Goal: Task Accomplishment & Management: Complete application form

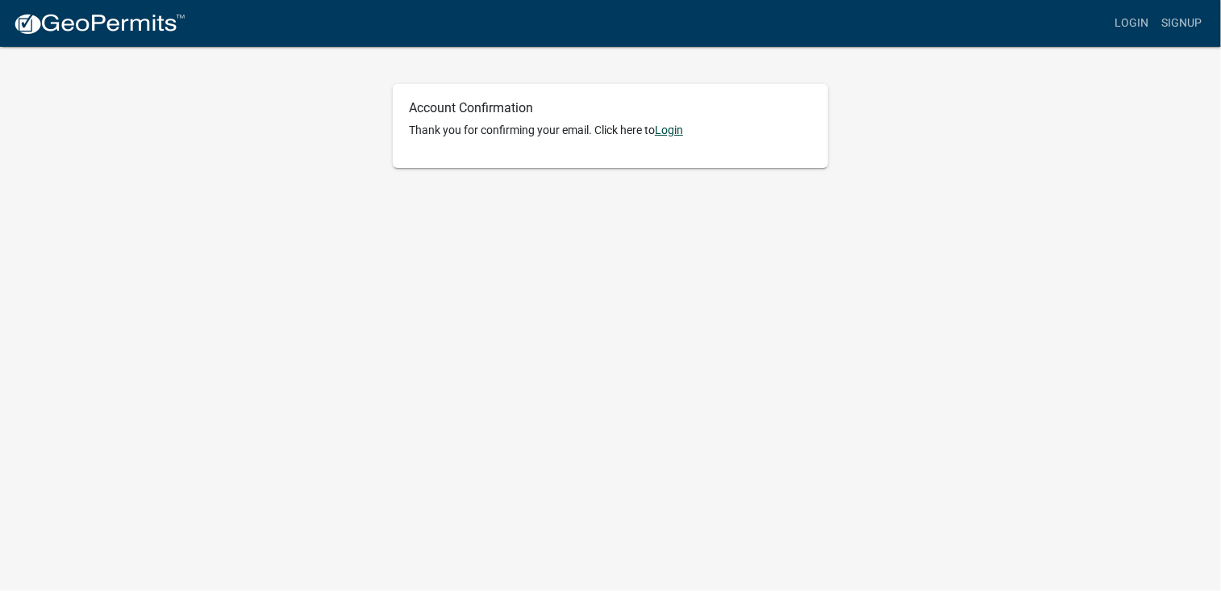
click at [674, 127] on link "Login" at bounding box center [669, 129] width 28 height 13
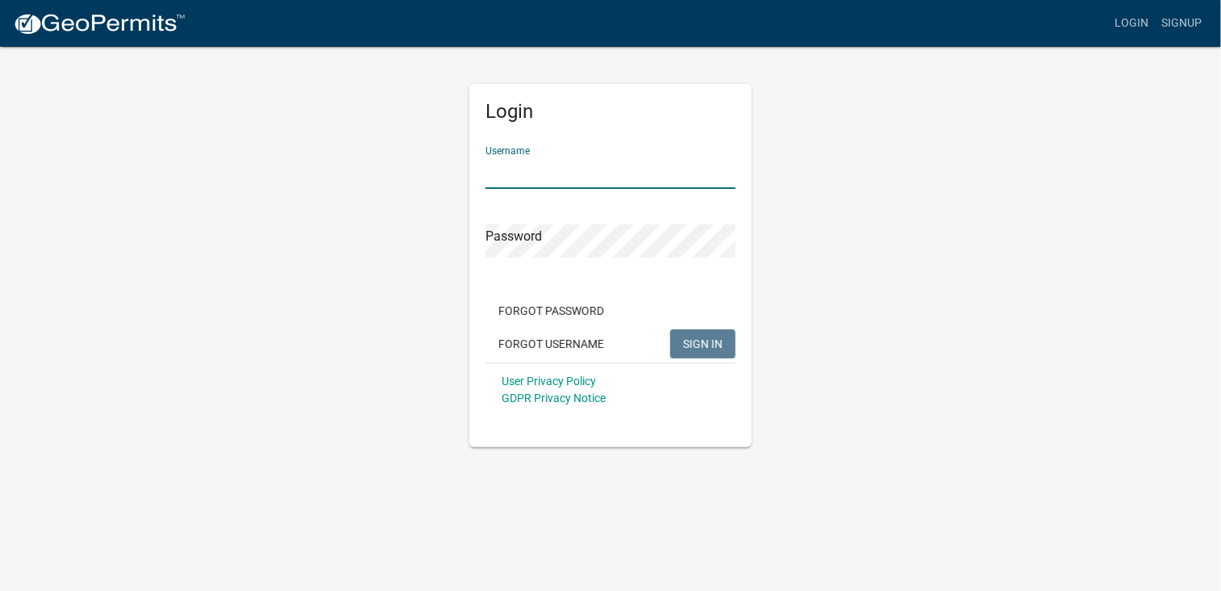
click at [609, 156] on input "Username" at bounding box center [611, 172] width 250 height 33
click at [670, 329] on button "SIGN IN" at bounding box center [702, 343] width 65 height 29
click at [712, 342] on span "SIGN IN" at bounding box center [703, 342] width 40 height 13
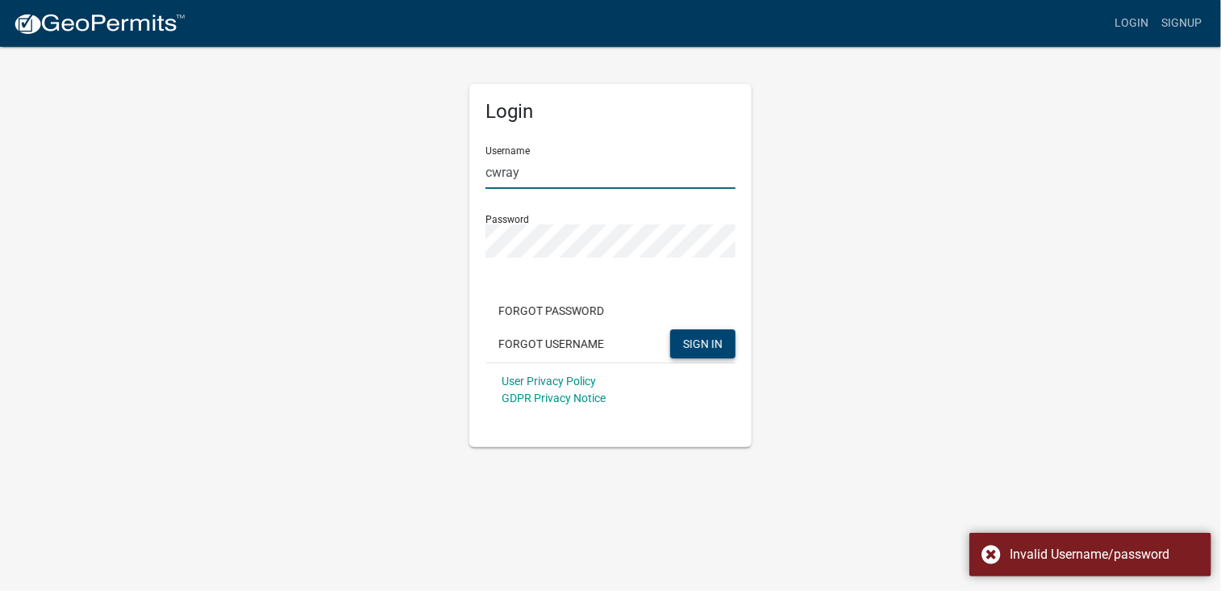
click at [591, 177] on input "cwray" at bounding box center [611, 172] width 250 height 33
type input "c"
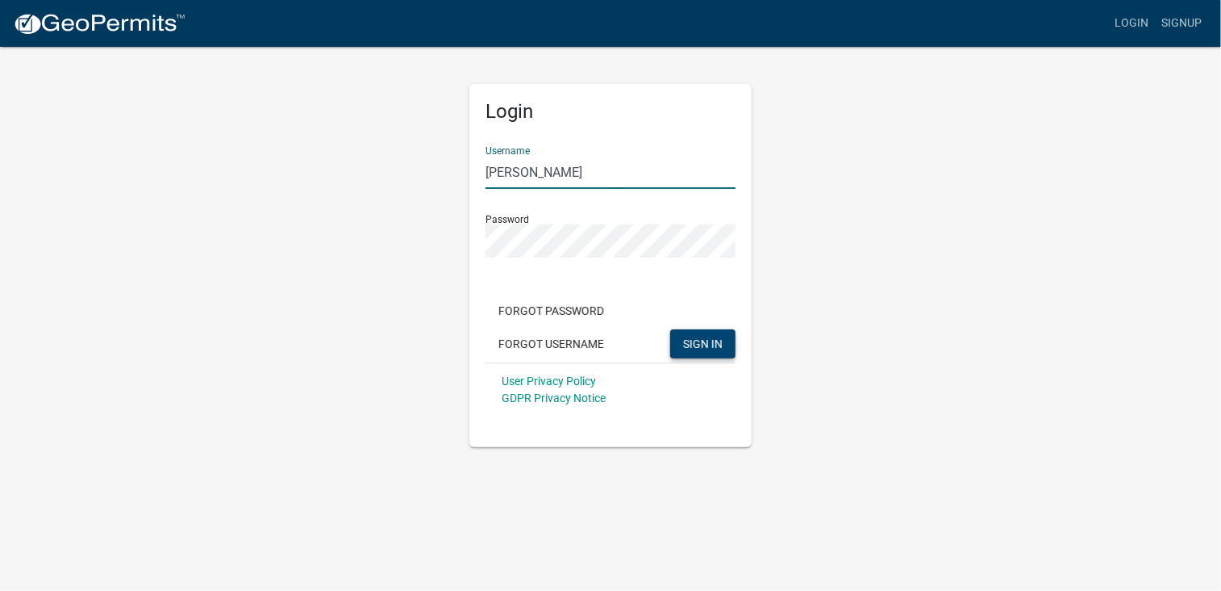
type input "[PERSON_NAME]"
click at [713, 347] on span "SIGN IN" at bounding box center [703, 342] width 40 height 13
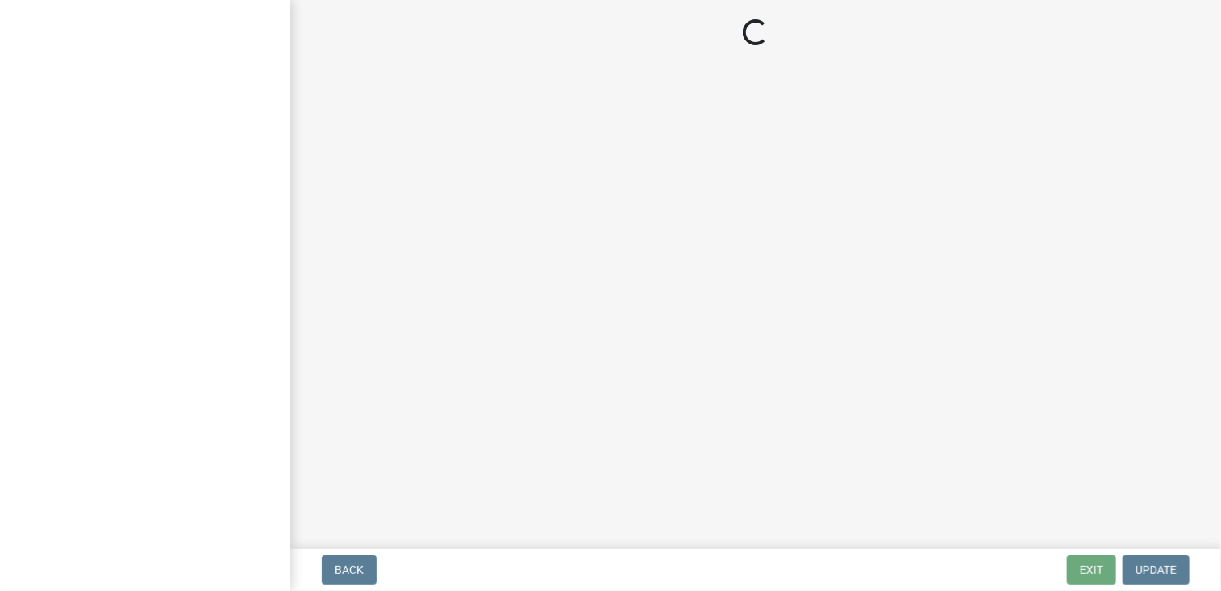
select select "[US_STATE]"
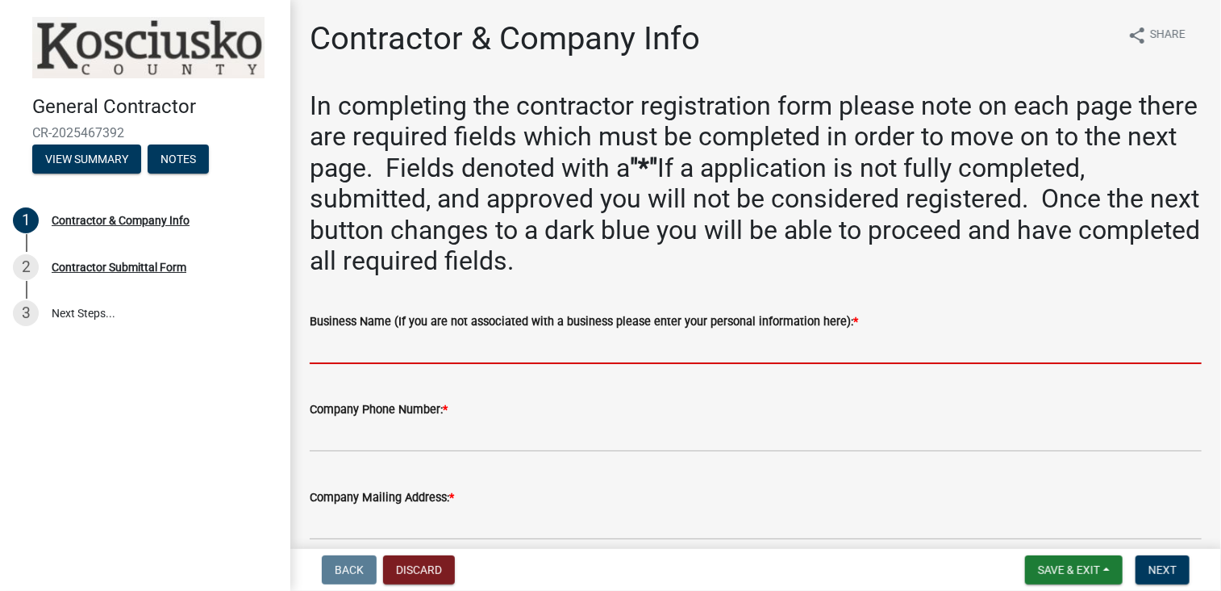
click at [549, 344] on input "Business Name (If you are not associated with a business please enter your pers…" at bounding box center [756, 347] width 892 height 33
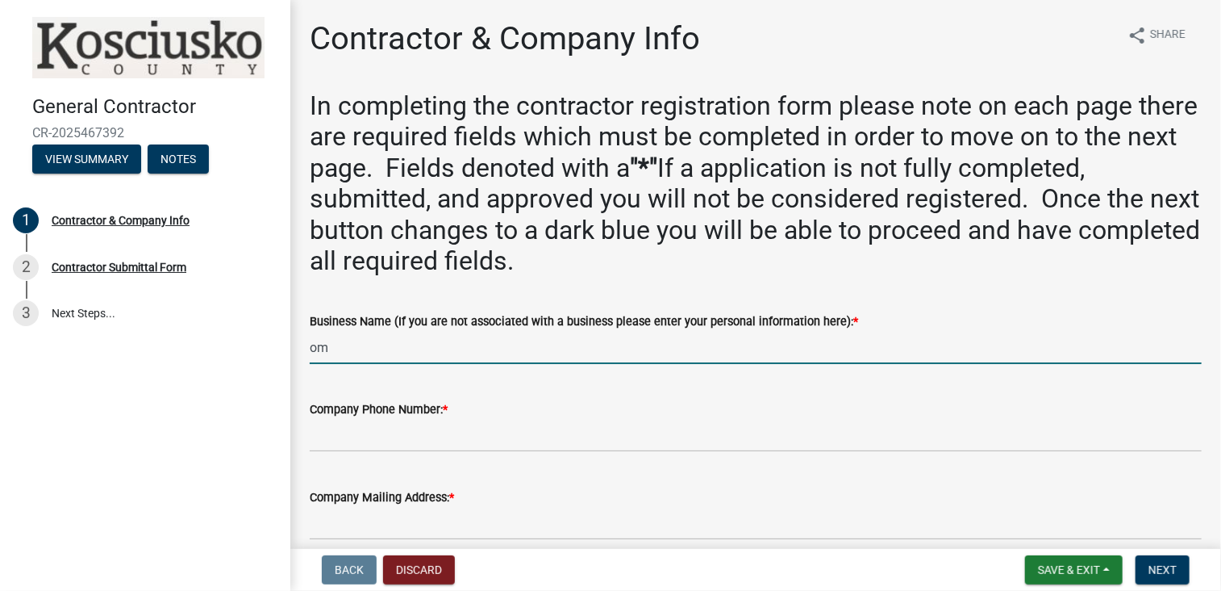
type input "o"
type input "OMCO"
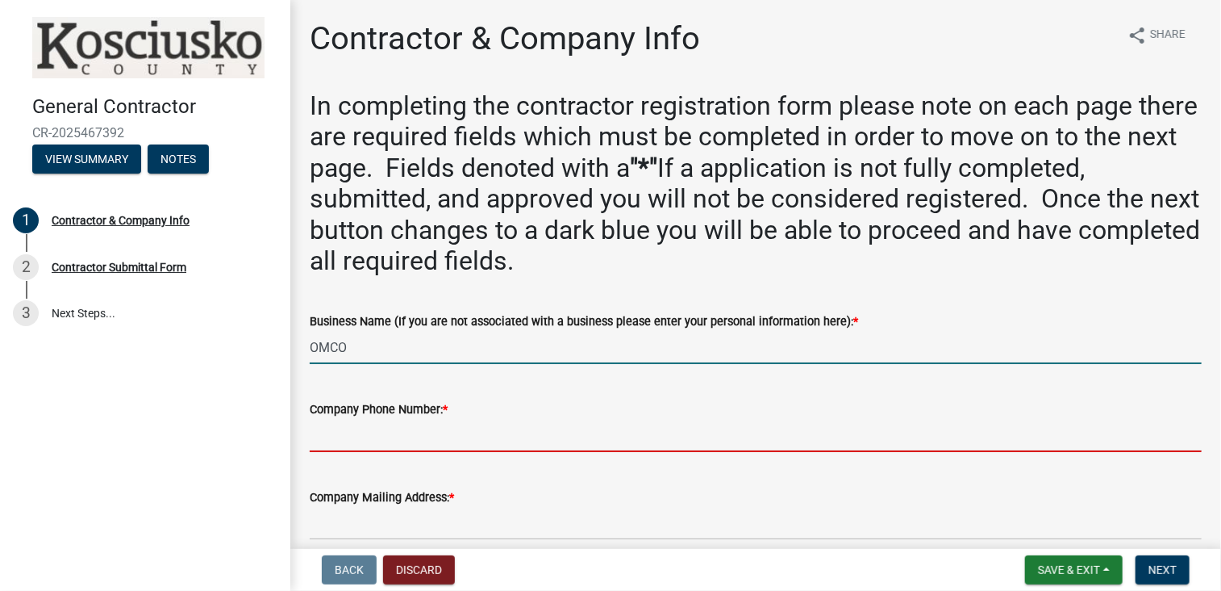
click at [469, 438] on input "Company Phone Number: *" at bounding box center [756, 435] width 892 height 33
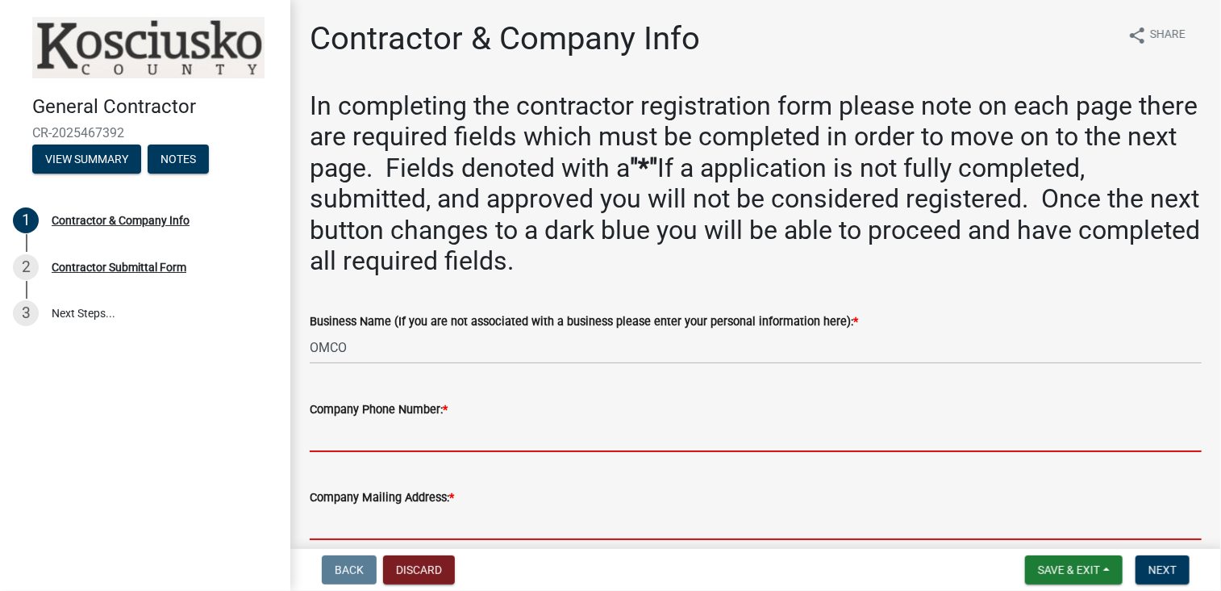
click at [695, 511] on form "Company Mailing Address: *" at bounding box center [756, 513] width 892 height 52
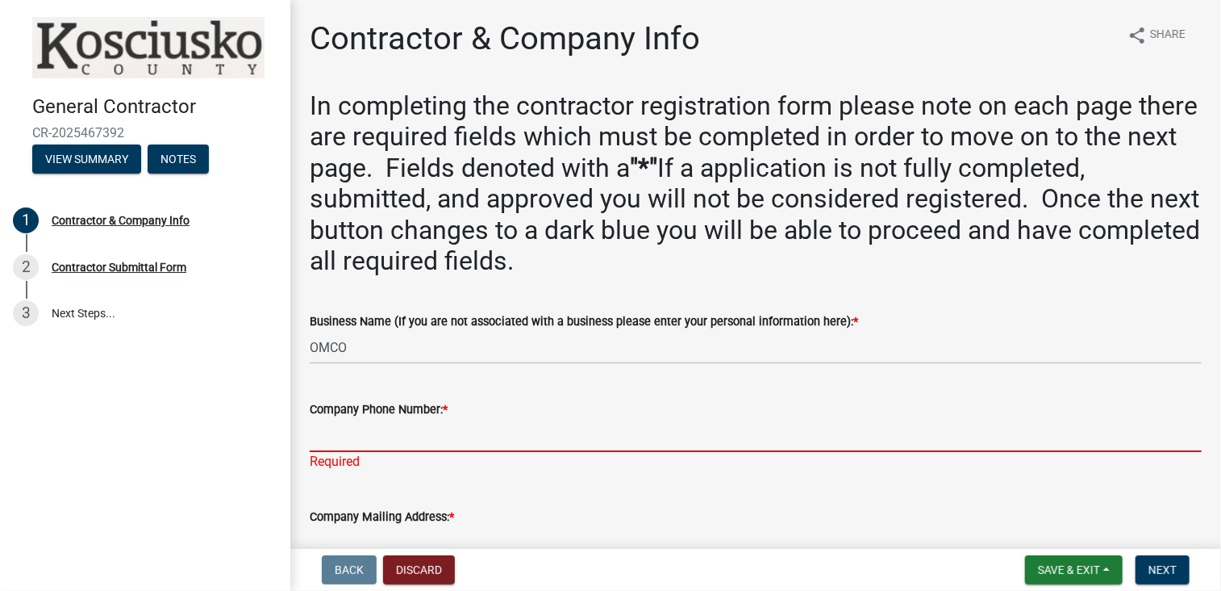
click at [678, 435] on input "Company Phone Number: *" at bounding box center [756, 435] width 892 height 33
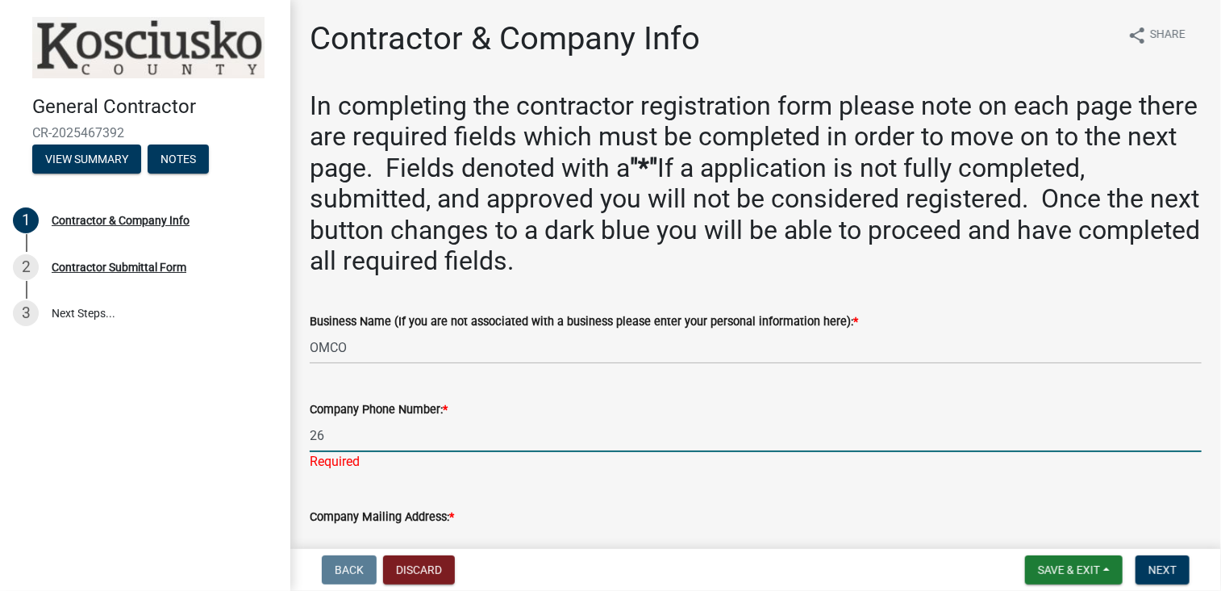
type input "2"
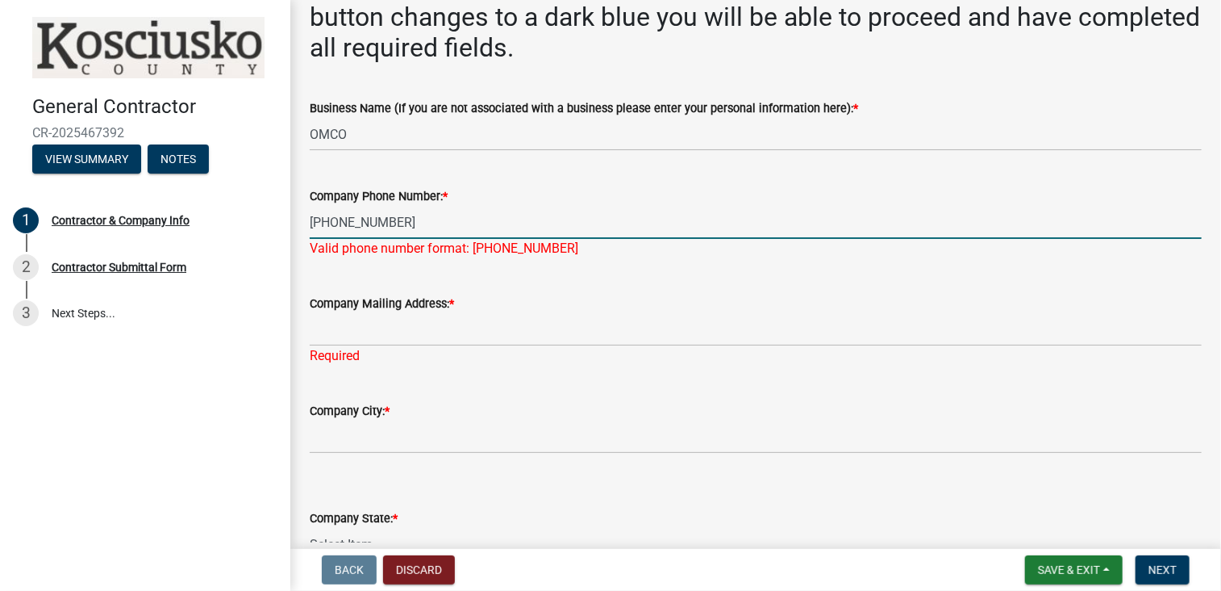
scroll to position [223, 0]
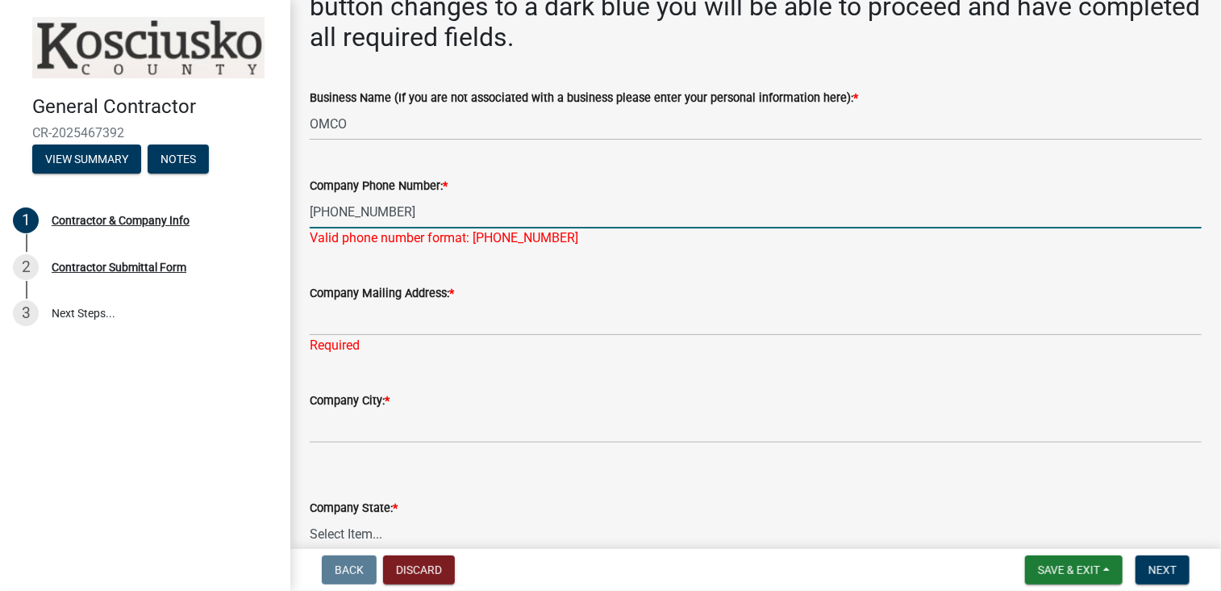
type input "[PHONE_NUMBER]"
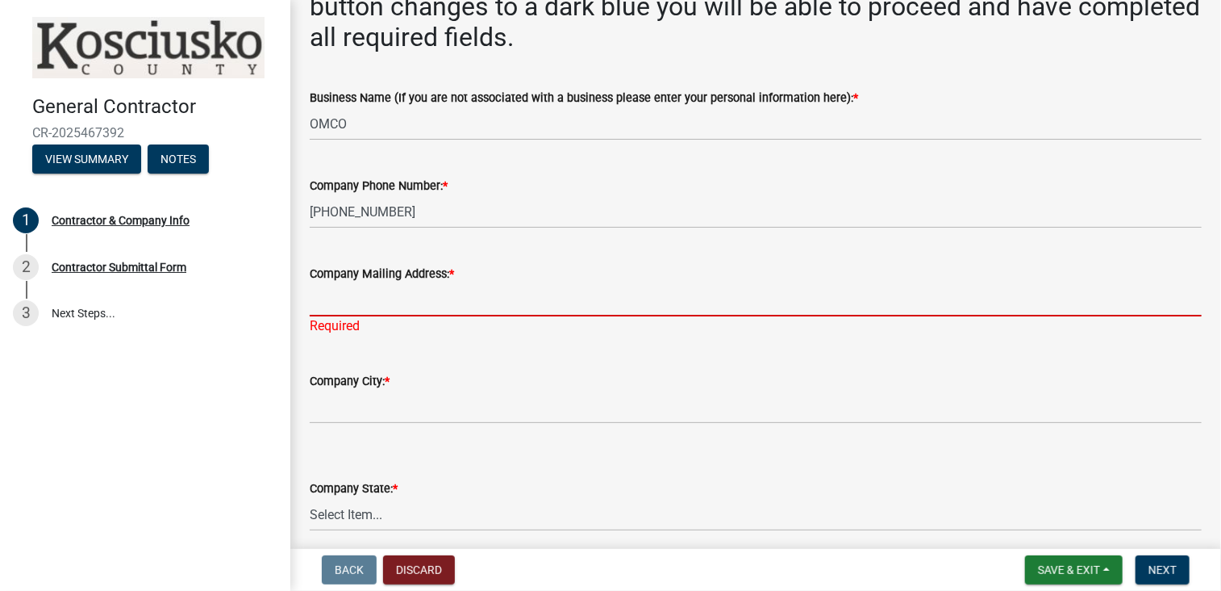
click at [437, 318] on div "Company Mailing Address: * Required" at bounding box center [756, 288] width 892 height 94
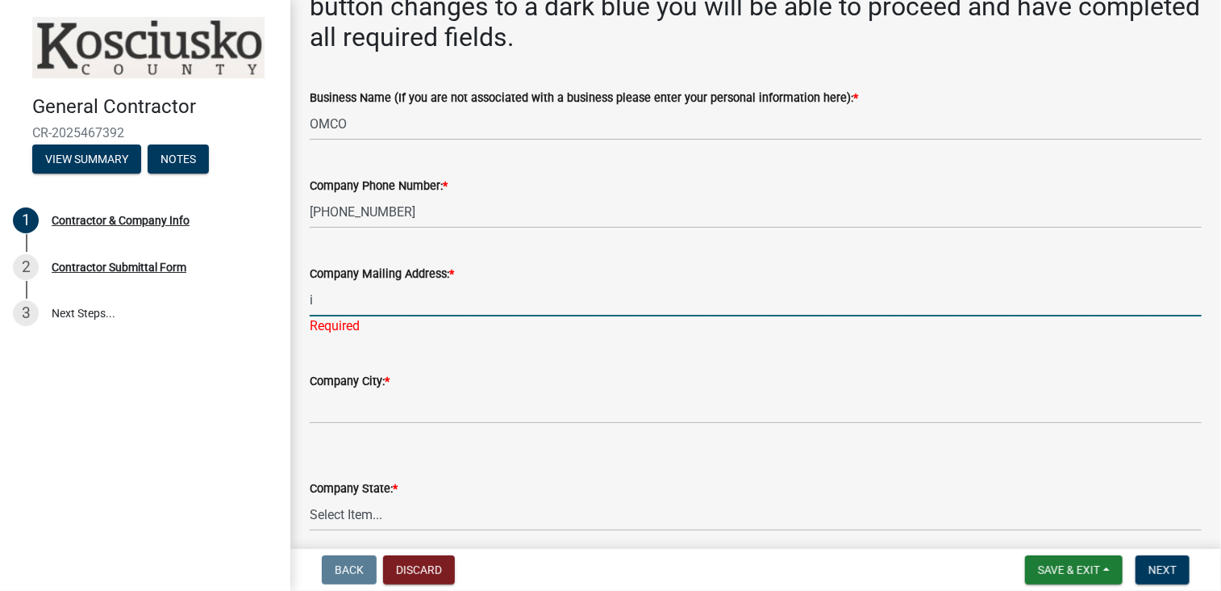
type input "i"
type input "[STREET_ADDRESS]"
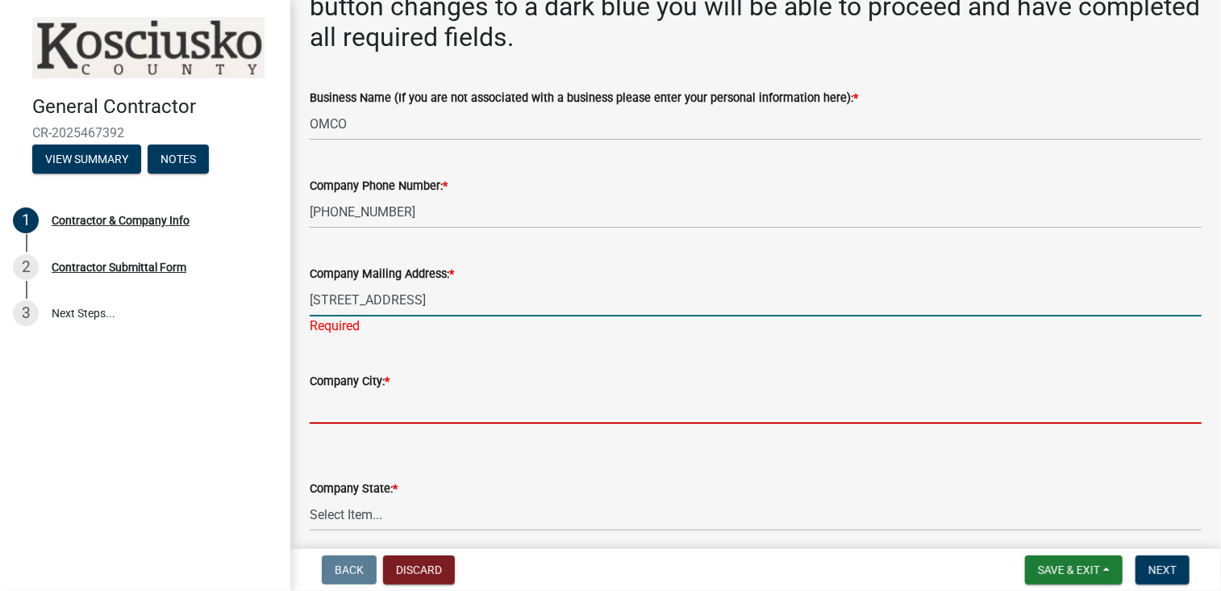
click at [342, 406] on wm-data-entity-input "Company City: *" at bounding box center [756, 393] width 892 height 88
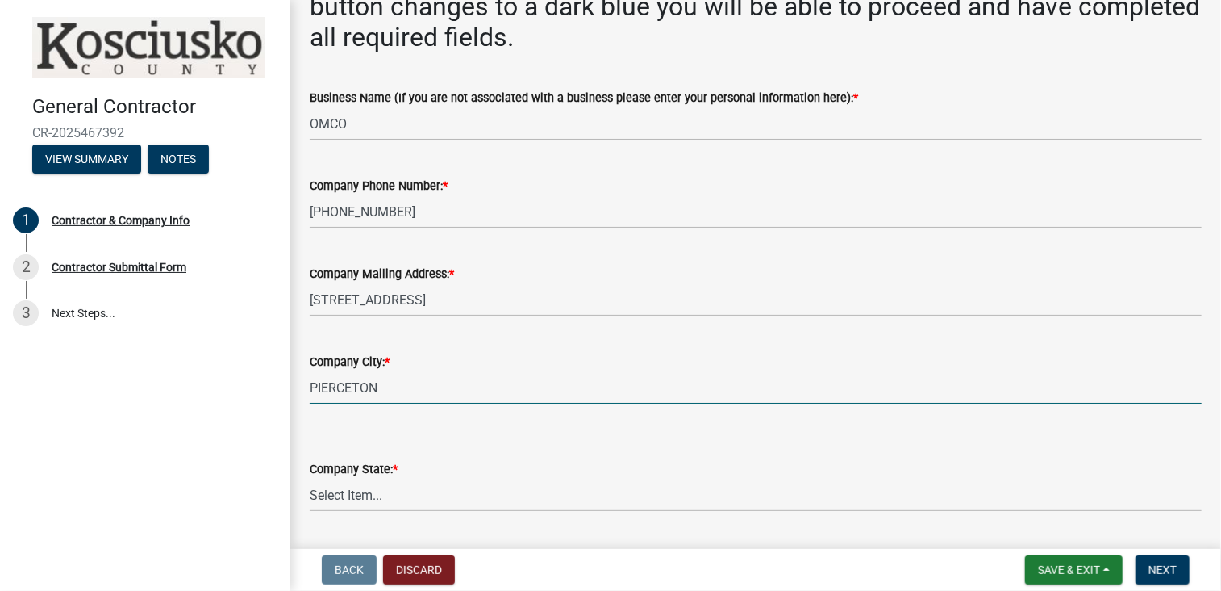
type input "PIERCETON"
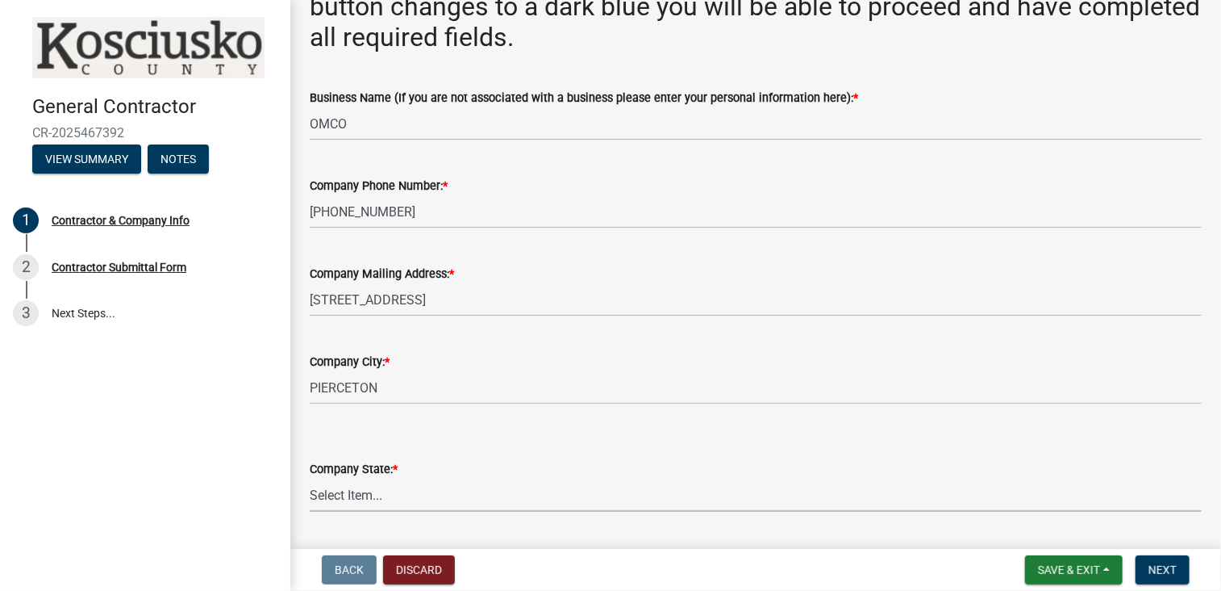
click at [388, 496] on select "Select Item... [US_STATE] [US_STATE] [US_STATE] [US_STATE] [US_STATE] [US_STATE…" at bounding box center [756, 494] width 892 height 33
select select "IN"
click at [310, 478] on select "Select Item... [US_STATE] [US_STATE] [US_STATE] [US_STATE] [US_STATE] [US_STATE…" at bounding box center [756, 494] width 892 height 33
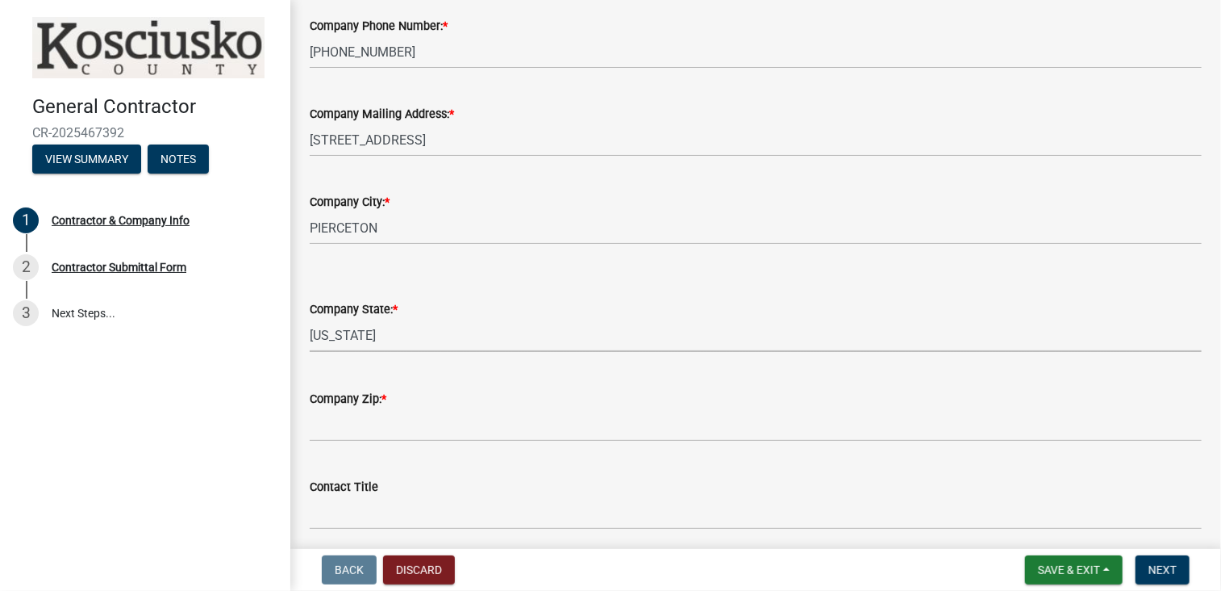
scroll to position [461, 0]
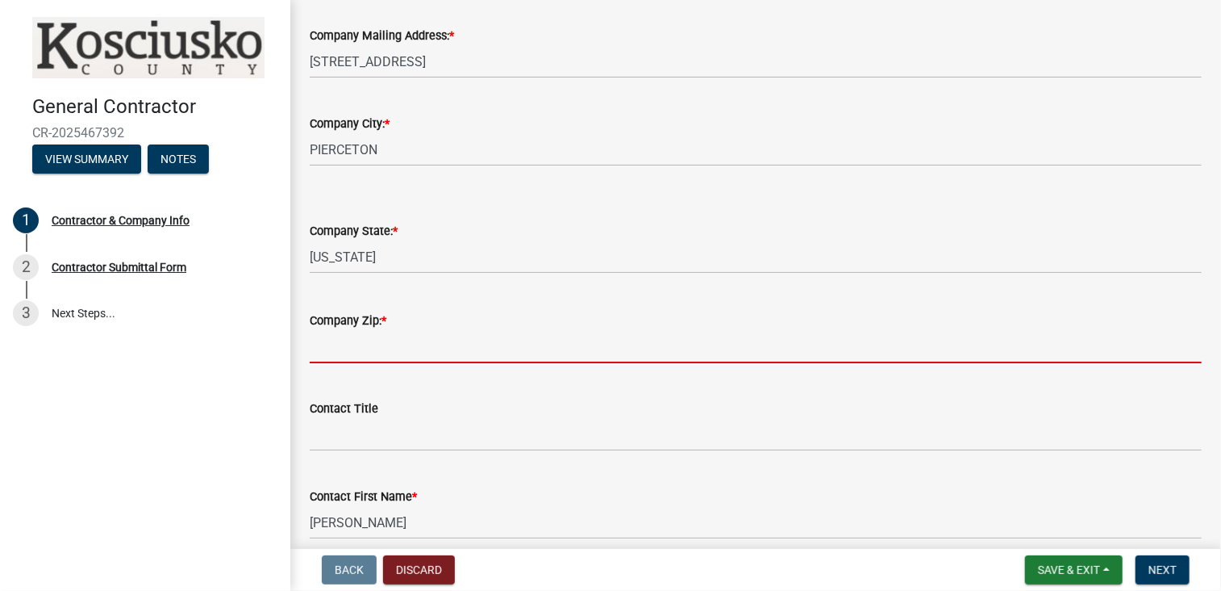
click at [443, 339] on input "Company Zip: *" at bounding box center [756, 346] width 892 height 33
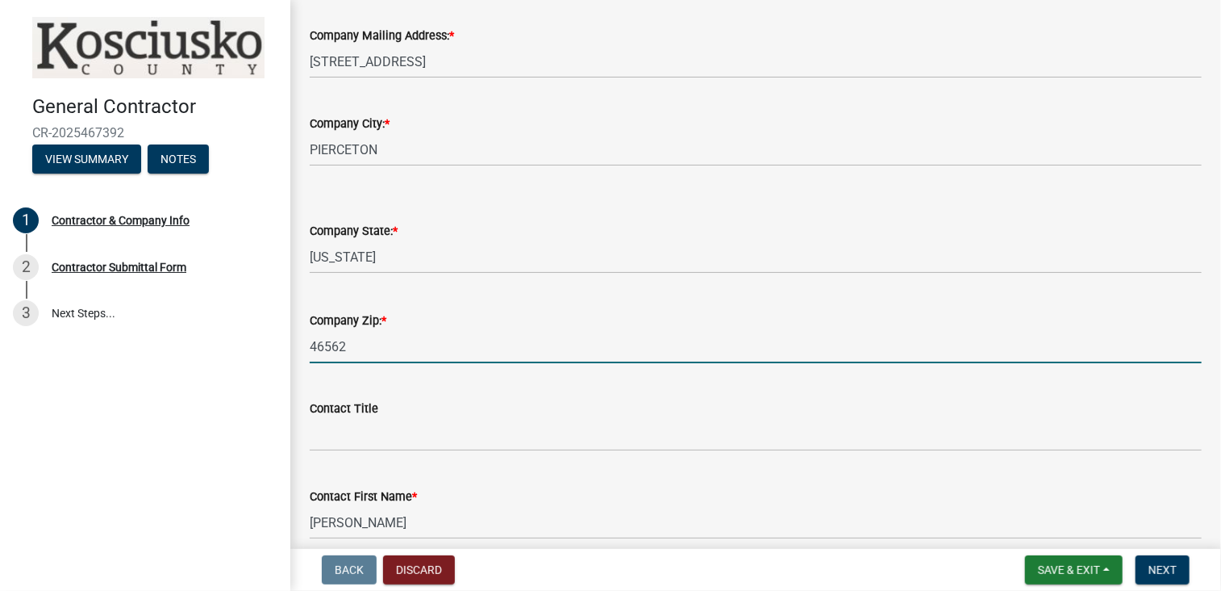
type input "46562"
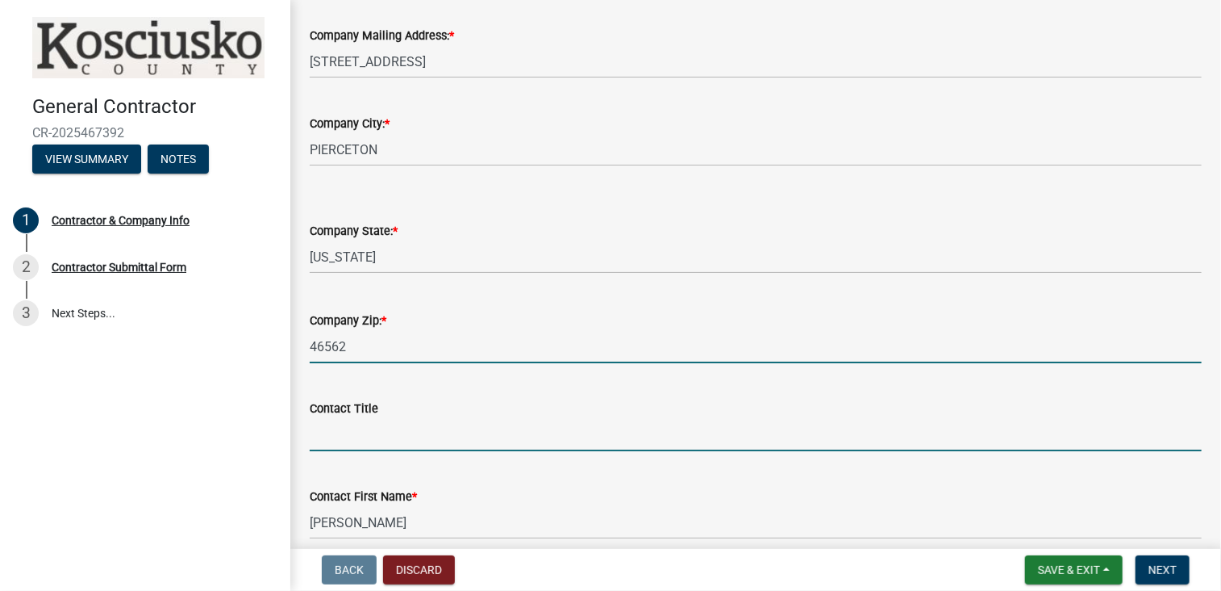
click at [384, 438] on input "Contact Title" at bounding box center [756, 434] width 892 height 33
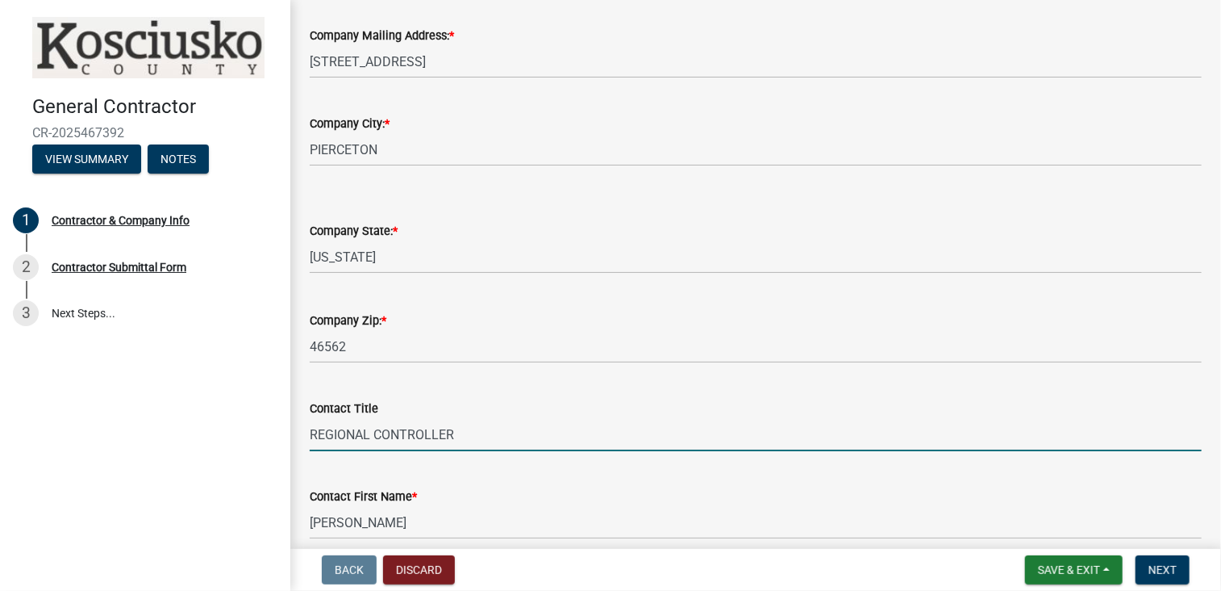
type input "REGIONAL CONTROLLER"
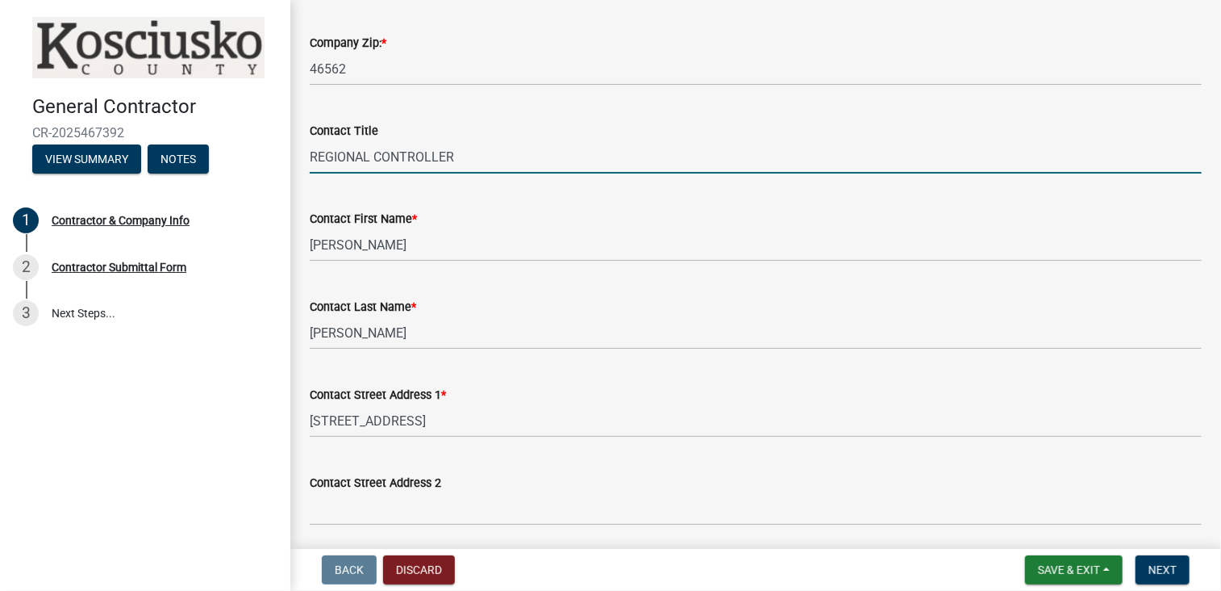
scroll to position [761, 0]
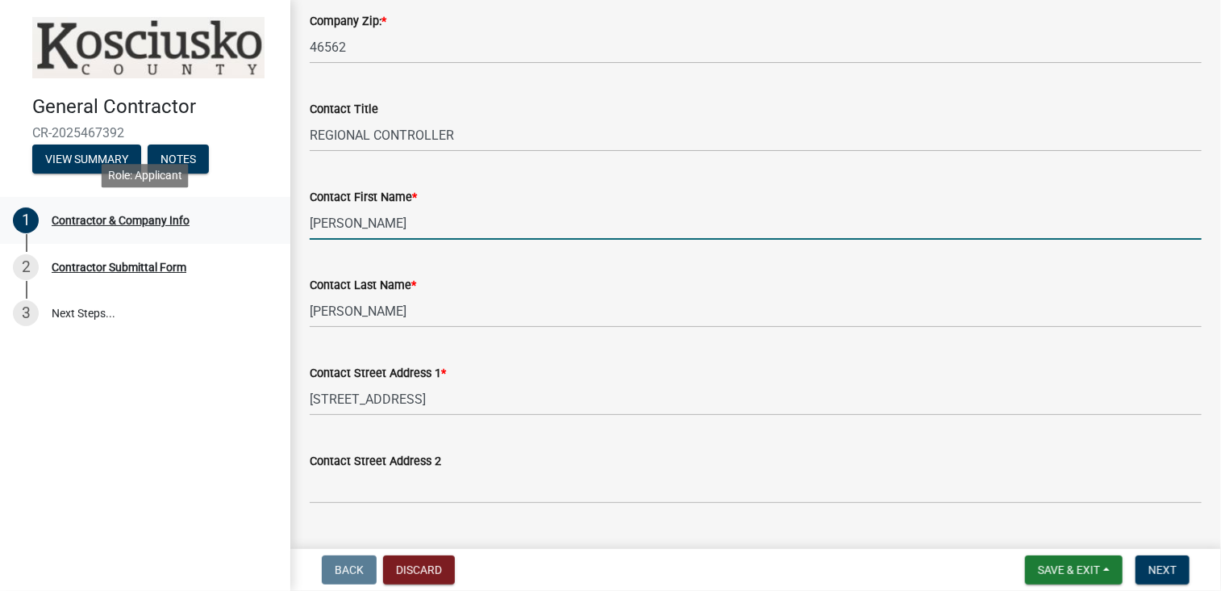
drag, startPoint x: 447, startPoint y: 224, endPoint x: 271, endPoint y: 215, distance: 176.1
click at [271, 215] on div "General Contractor CR-2025467392 View Summary Notes 1 Contractor & Company Info…" at bounding box center [610, 295] width 1221 height 591
type input "[PERSON_NAME]"
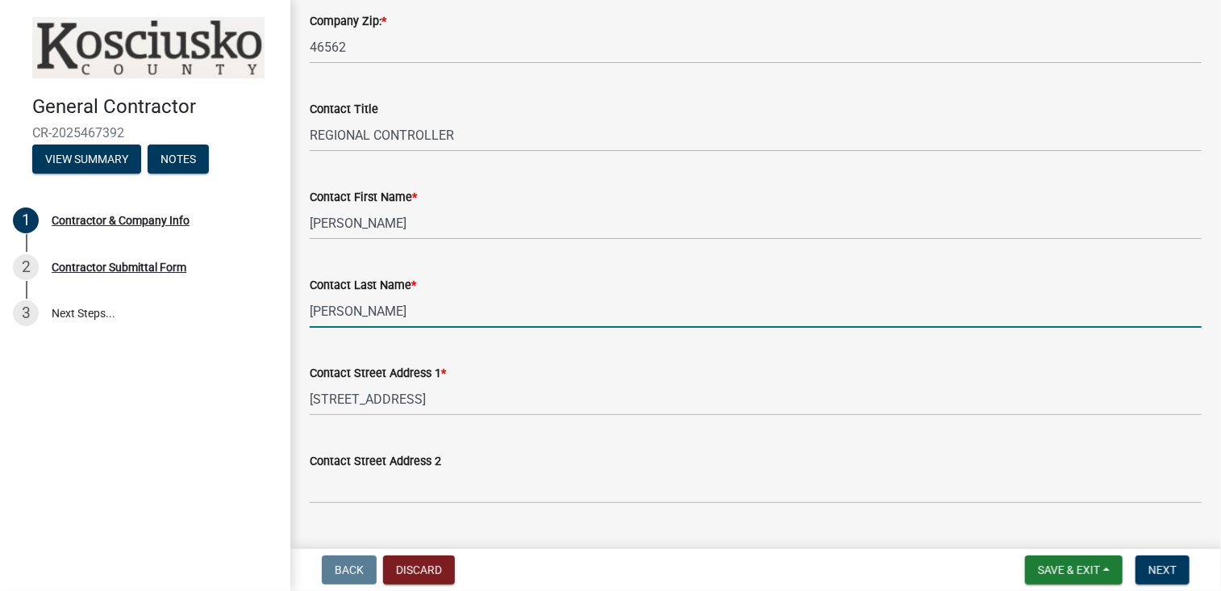
type input "[PERSON_NAME]"
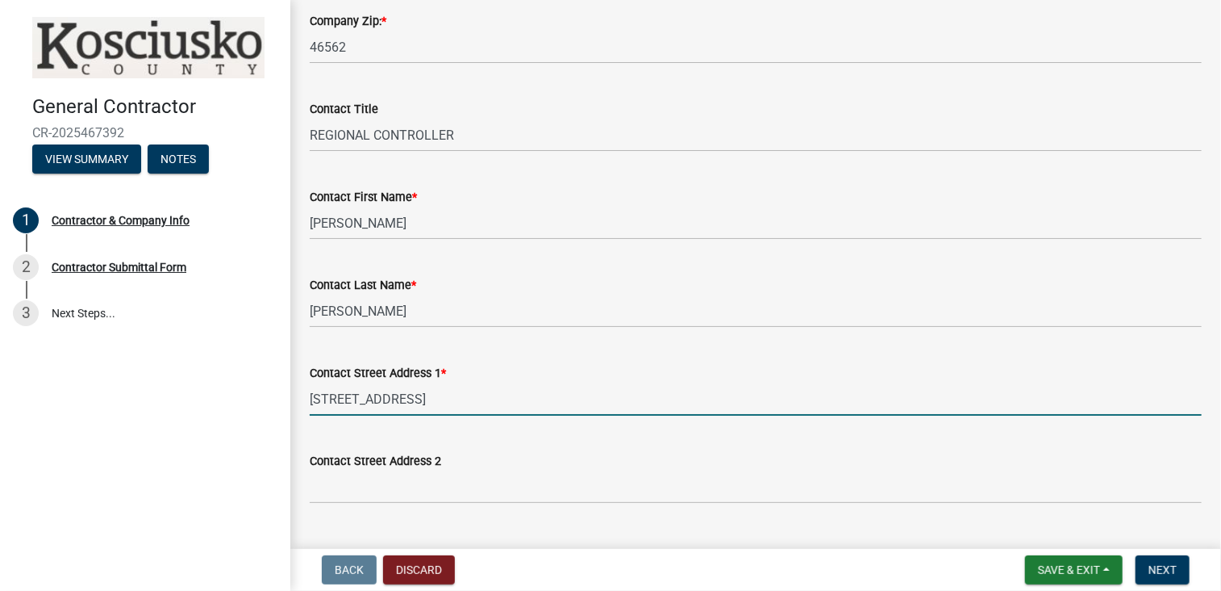
click at [743, 399] on input "[STREET_ADDRESS]" at bounding box center [756, 398] width 892 height 33
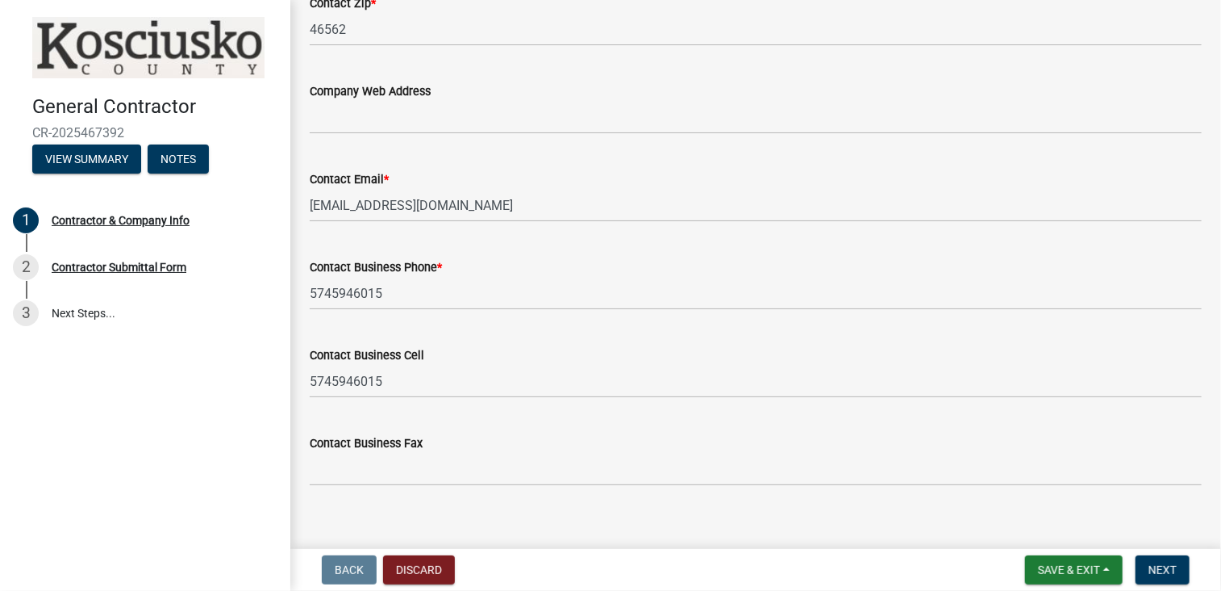
scroll to position [1522, 0]
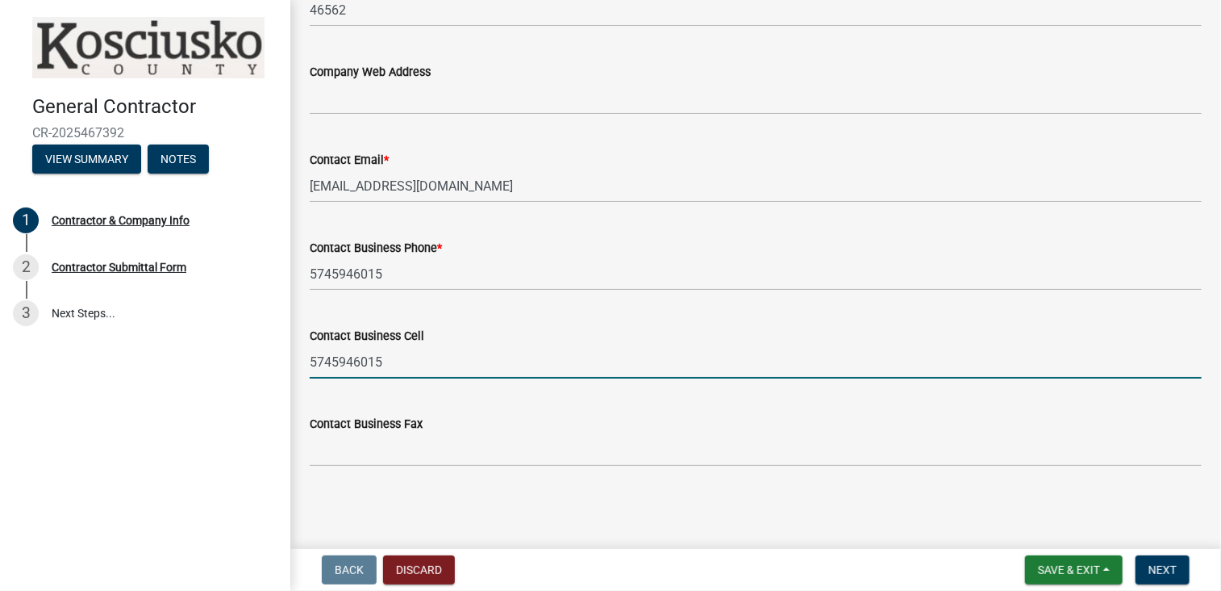
click at [429, 349] on input "5745946015" at bounding box center [756, 361] width 892 height 33
type input "5745272530"
click at [1161, 573] on span "Next" at bounding box center [1163, 569] width 28 height 13
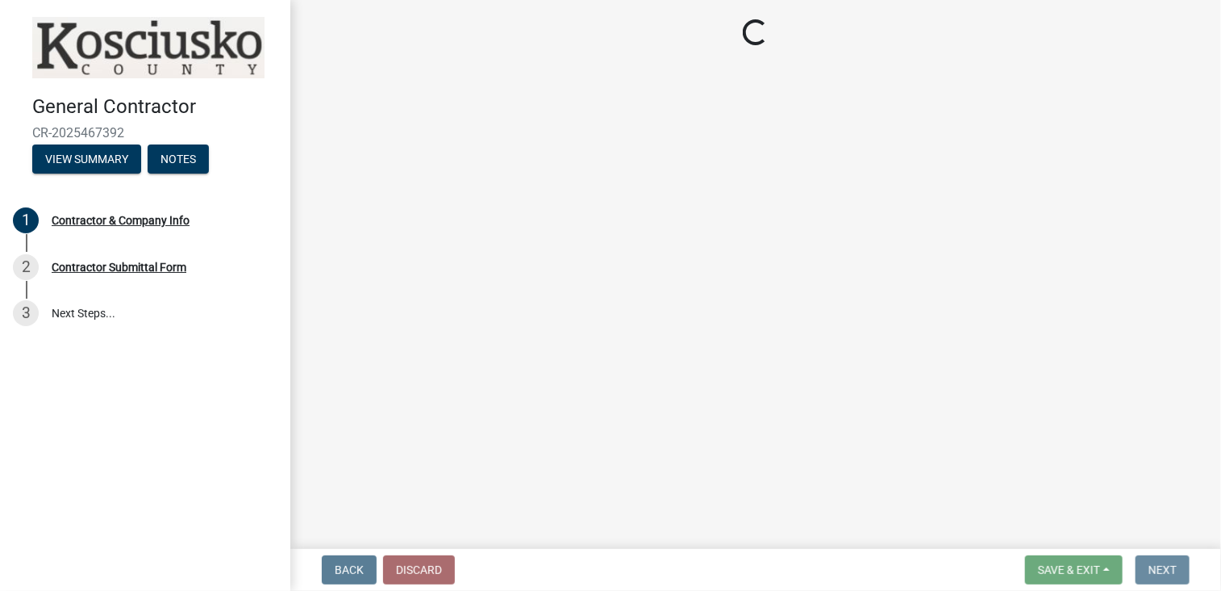
scroll to position [0, 0]
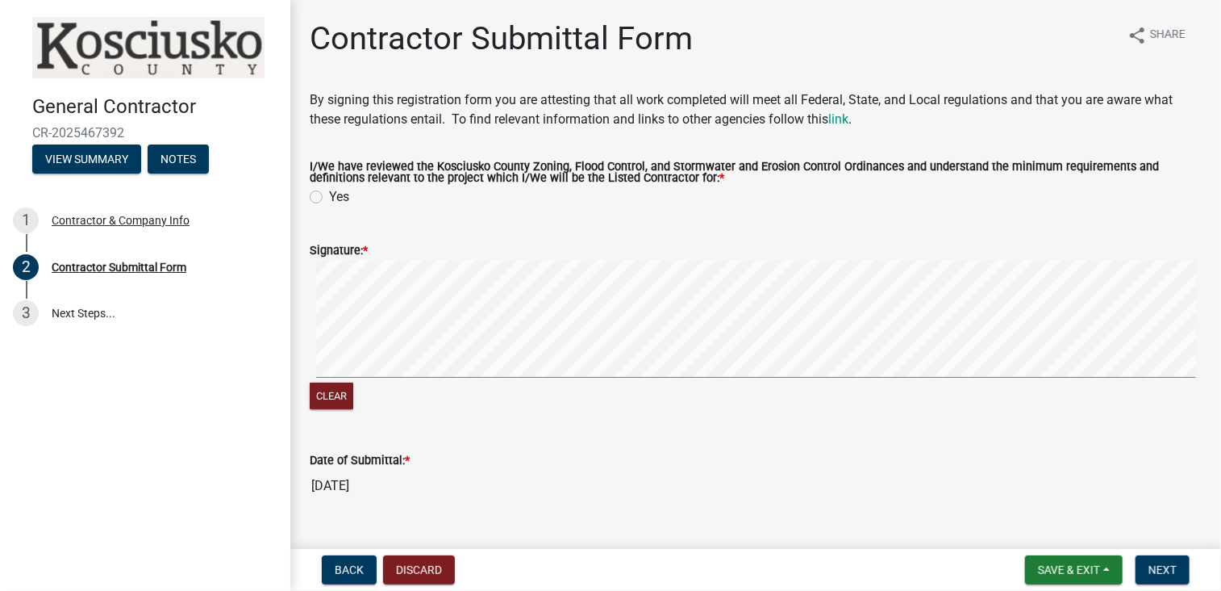
click at [329, 195] on label "Yes" at bounding box center [339, 196] width 20 height 19
click at [329, 195] on input "Yes" at bounding box center [334, 192] width 10 height 10
radio input "true"
click at [528, 404] on div "Clear" at bounding box center [756, 336] width 892 height 152
click at [342, 389] on button "Clear" at bounding box center [332, 395] width 44 height 27
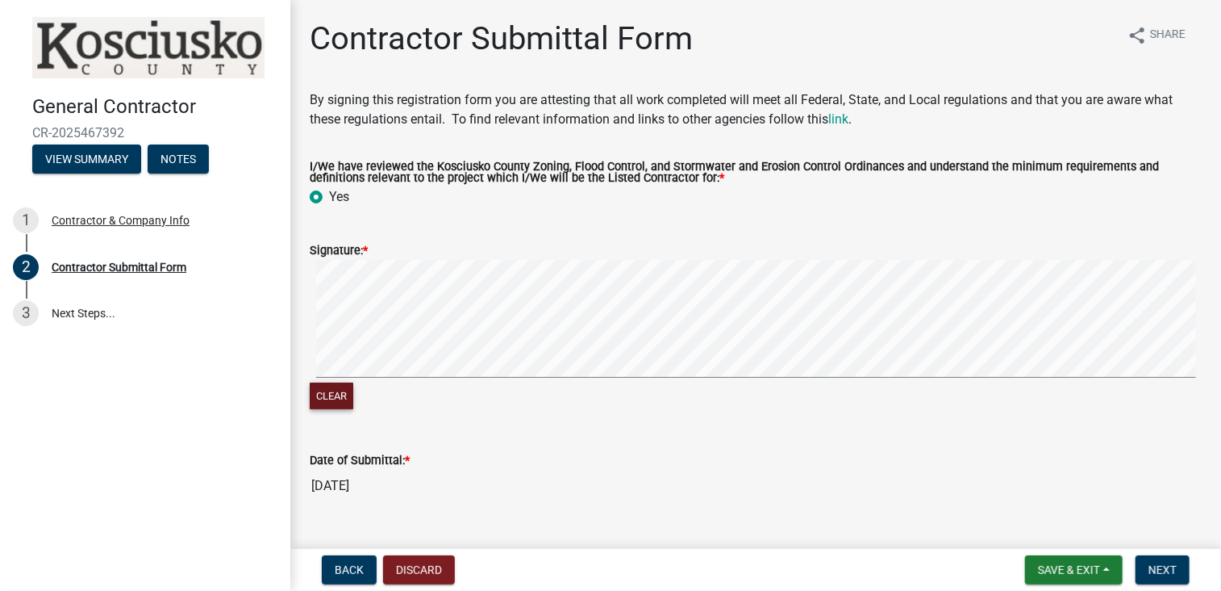
scroll to position [35, 0]
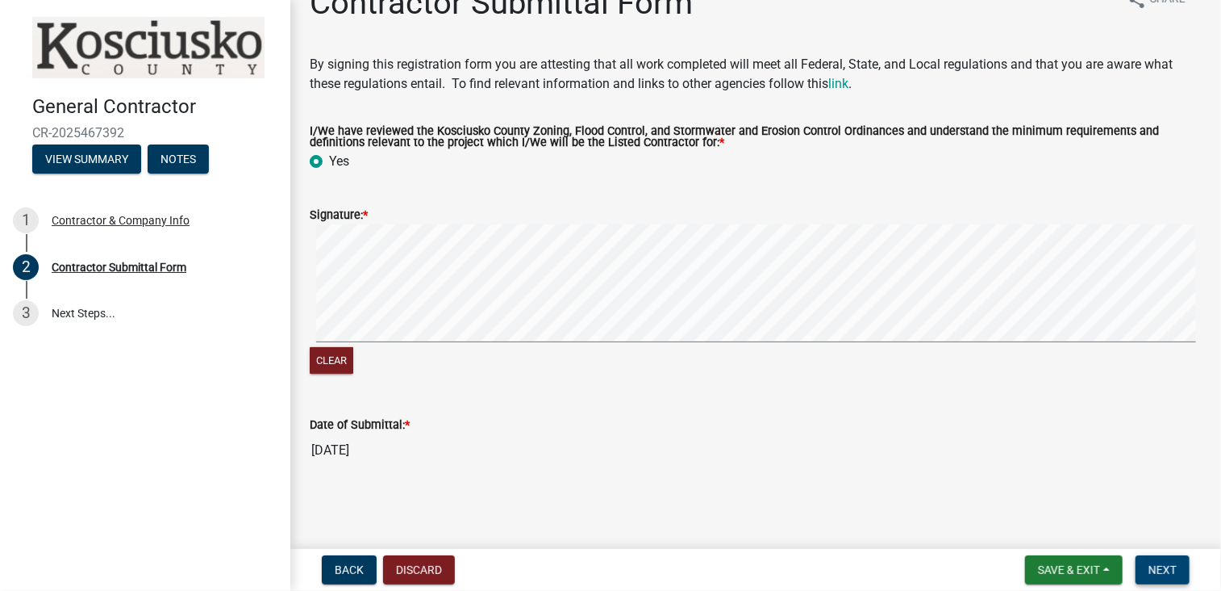
click at [1175, 569] on span "Next" at bounding box center [1163, 569] width 28 height 13
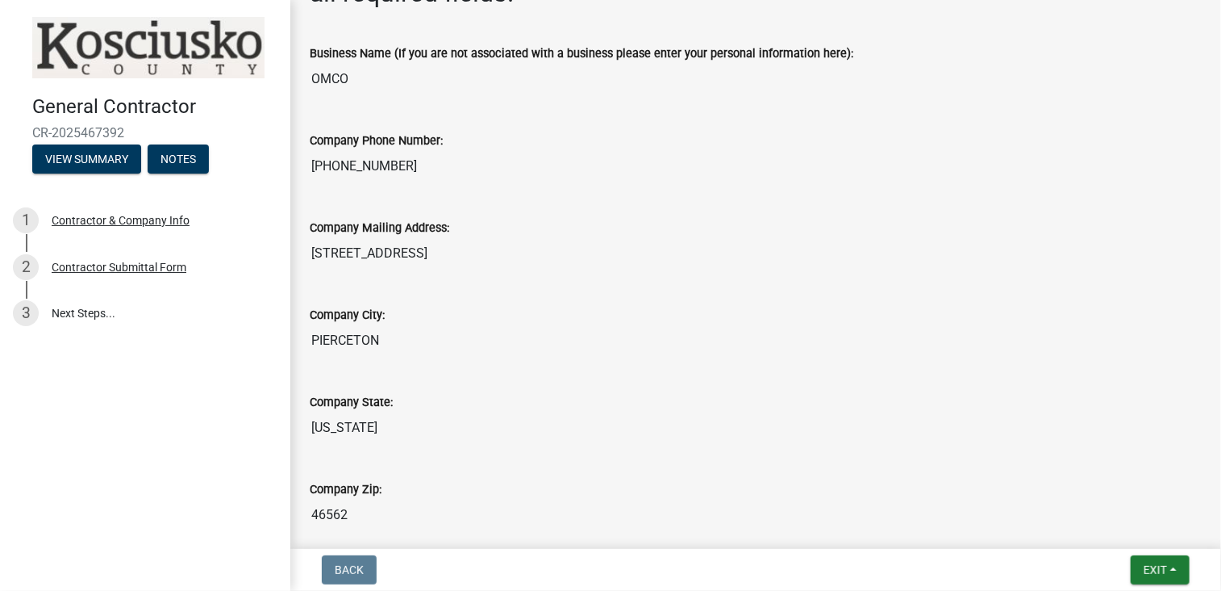
scroll to position [0, 0]
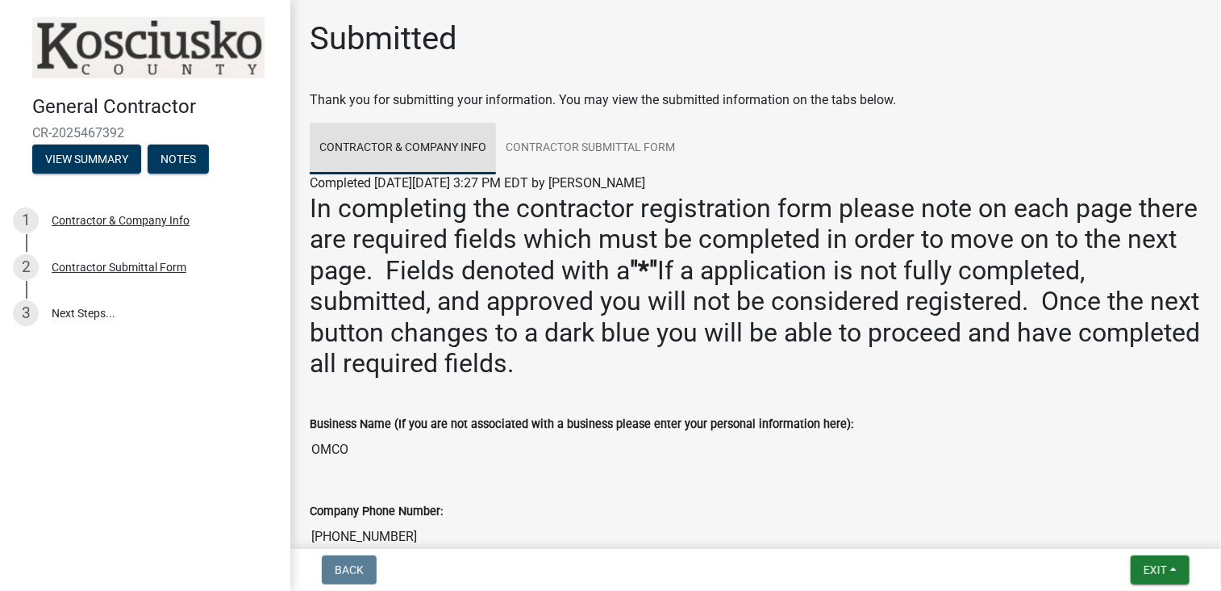
click at [369, 149] on link "Contractor & Company Info" at bounding box center [403, 149] width 186 height 52
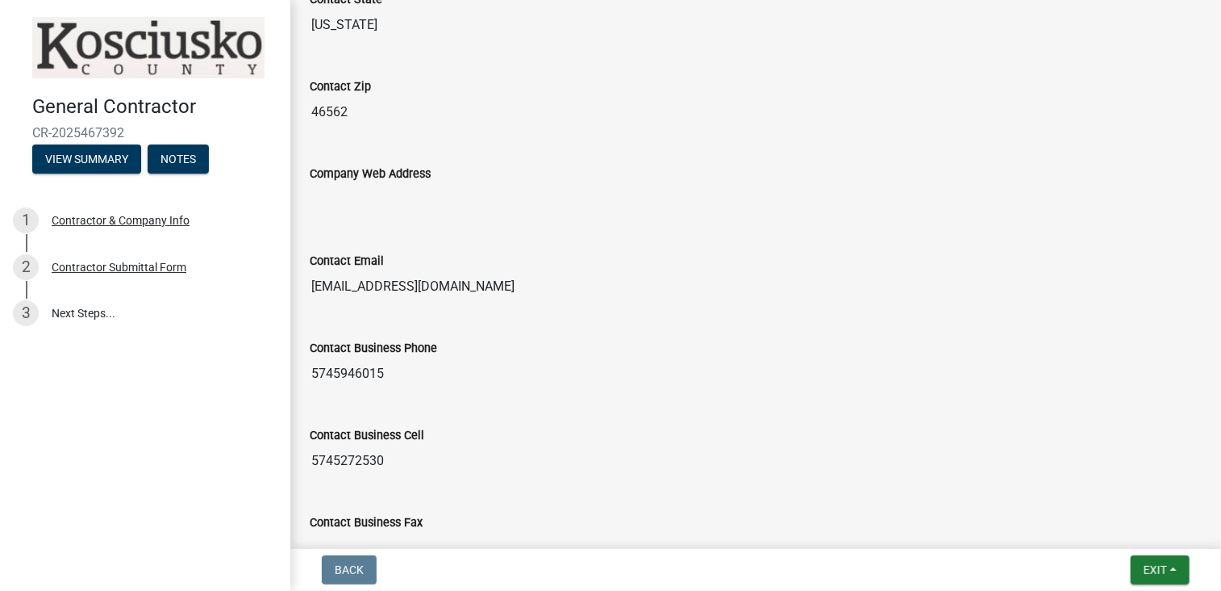
scroll to position [1581, 0]
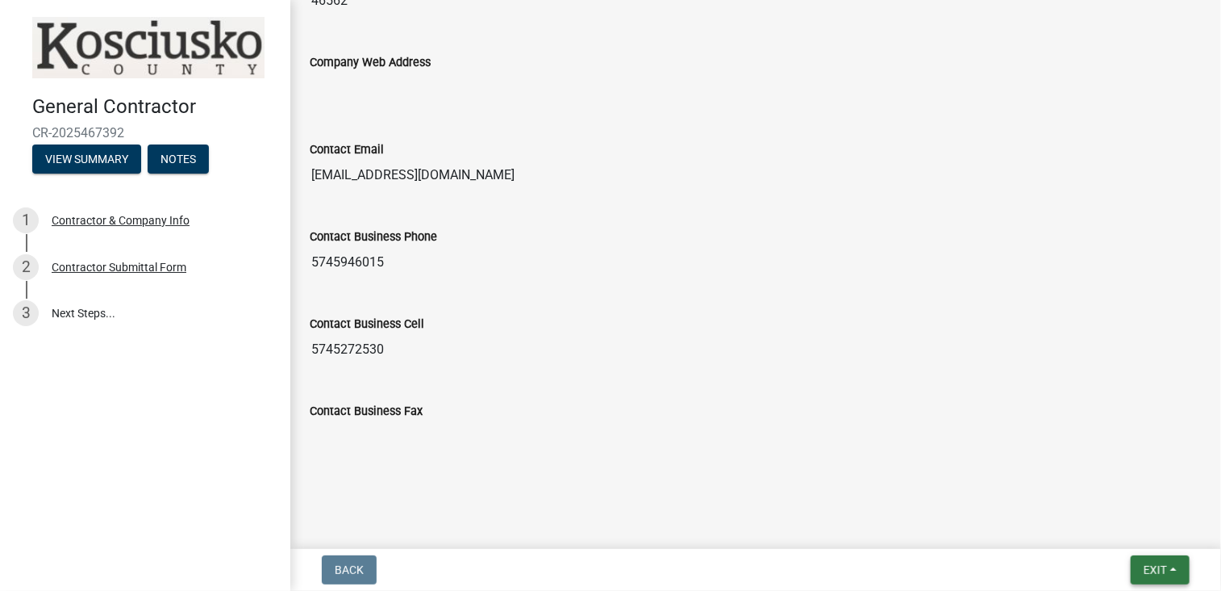
click at [1175, 574] on button "Exit" at bounding box center [1160, 569] width 59 height 29
click at [1143, 520] on button "Save & Exit" at bounding box center [1126, 527] width 129 height 39
